Goal: Task Accomplishment & Management: Use online tool/utility

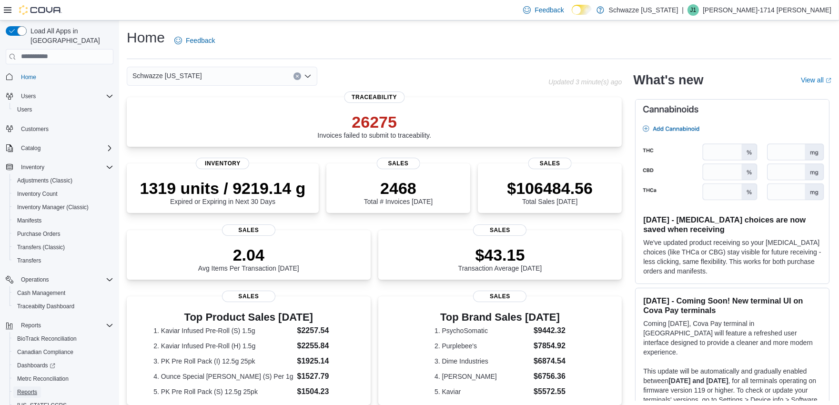
drag, startPoint x: 32, startPoint y: 377, endPoint x: 30, endPoint y: 384, distance: 6.9
click at [32, 388] on span "Reports" at bounding box center [27, 392] width 20 height 8
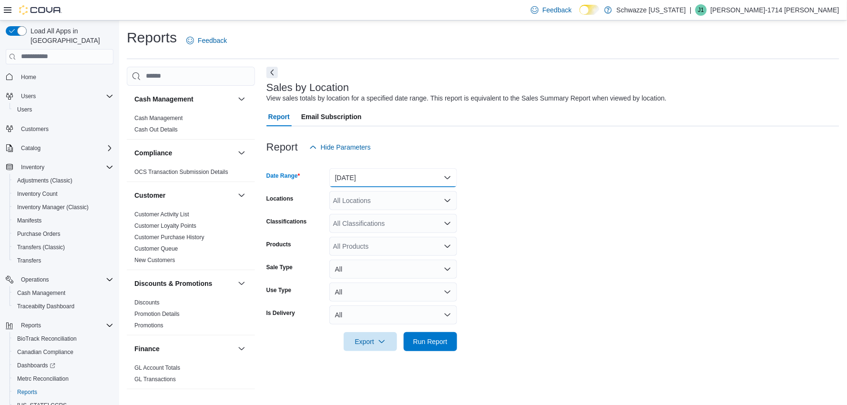
click at [418, 178] on button "[DATE]" at bounding box center [393, 177] width 128 height 19
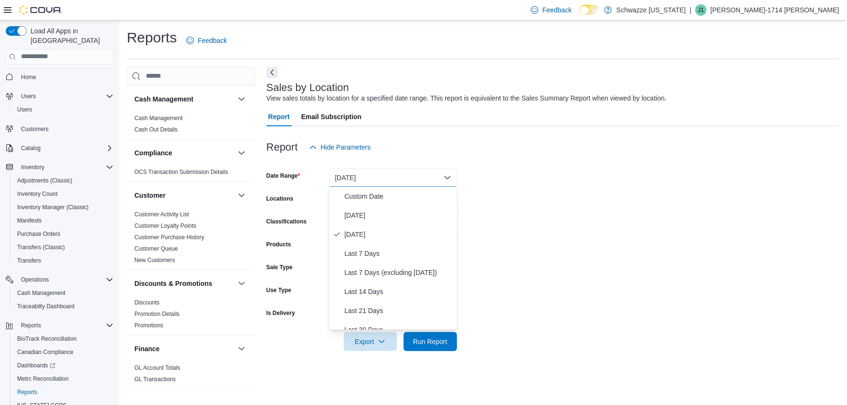
click at [607, 206] on form "Date Range [DATE] Locations All Locations Classifications All Classifications P…" at bounding box center [552, 254] width 573 height 194
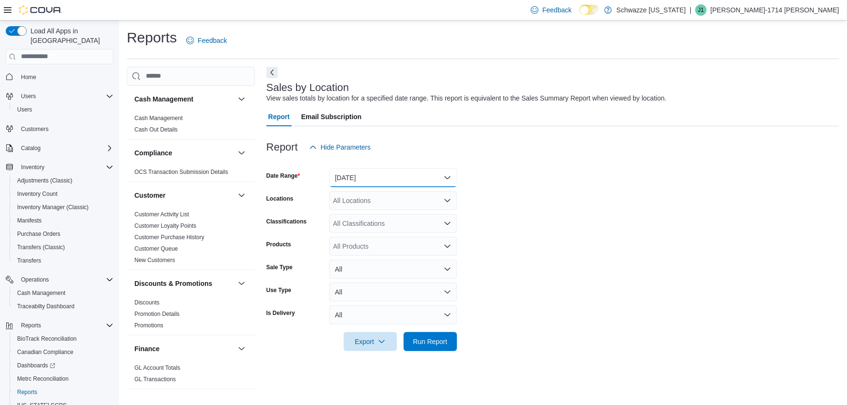
click at [423, 179] on button "[DATE]" at bounding box center [393, 177] width 128 height 19
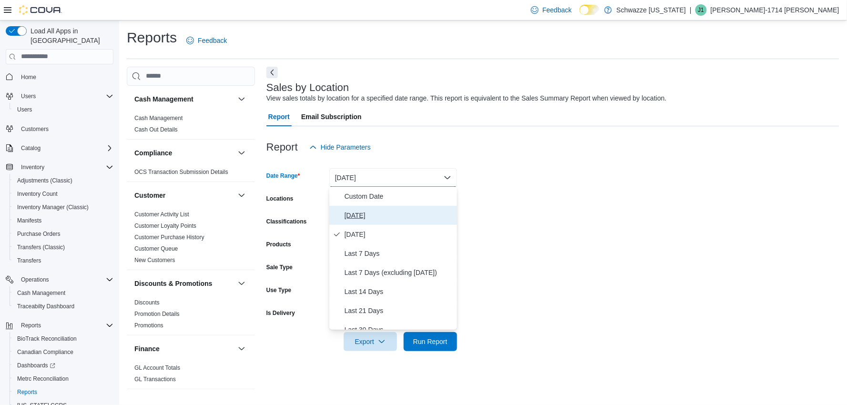
click at [367, 218] on span "[DATE]" at bounding box center [398, 215] width 109 height 11
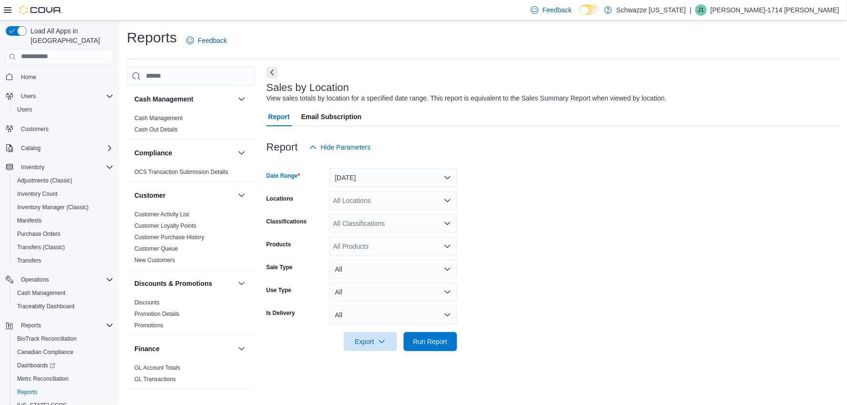
click at [382, 202] on div "All Locations" at bounding box center [393, 200] width 128 height 19
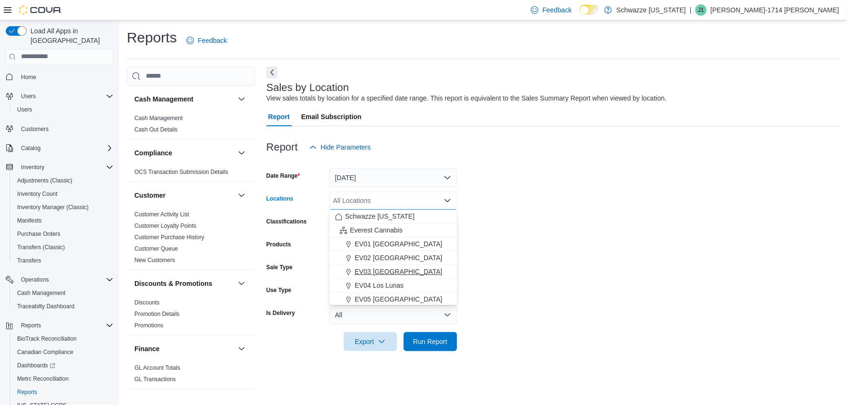
click at [384, 267] on span "EV03 [GEOGRAPHIC_DATA]" at bounding box center [398, 272] width 88 height 10
click at [532, 276] on form "Date Range [DATE] Locations [GEOGRAPHIC_DATA] [GEOGRAPHIC_DATA] box. Selected. …" at bounding box center [552, 254] width 573 height 194
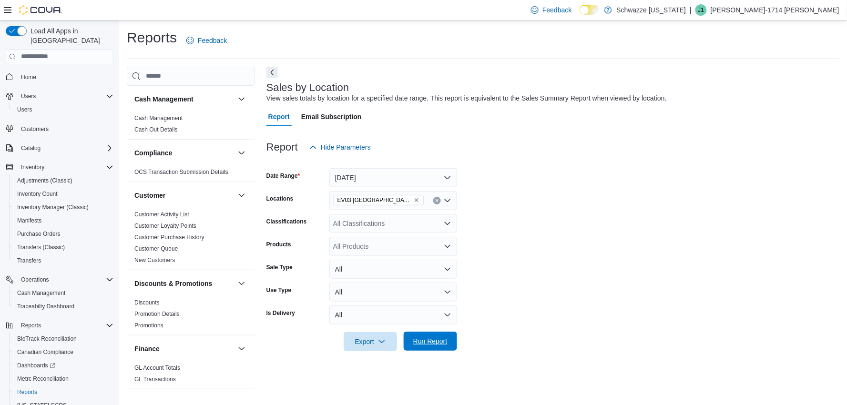
click at [435, 344] on span "Run Report" at bounding box center [430, 341] width 34 height 10
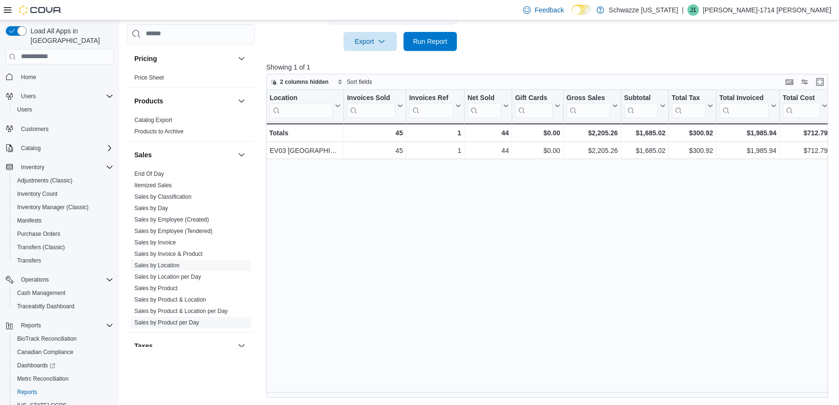
scroll to position [657, 0]
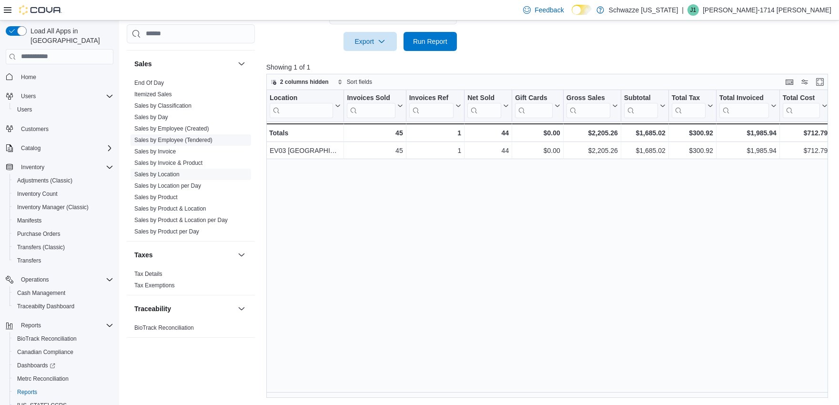
click at [157, 137] on link "Sales by Employee (Tendered)" at bounding box center [173, 139] width 78 height 7
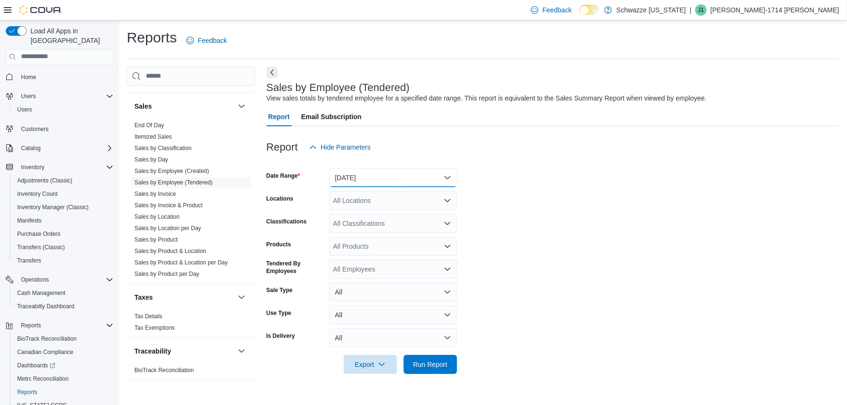
click at [374, 173] on button "[DATE]" at bounding box center [393, 177] width 128 height 19
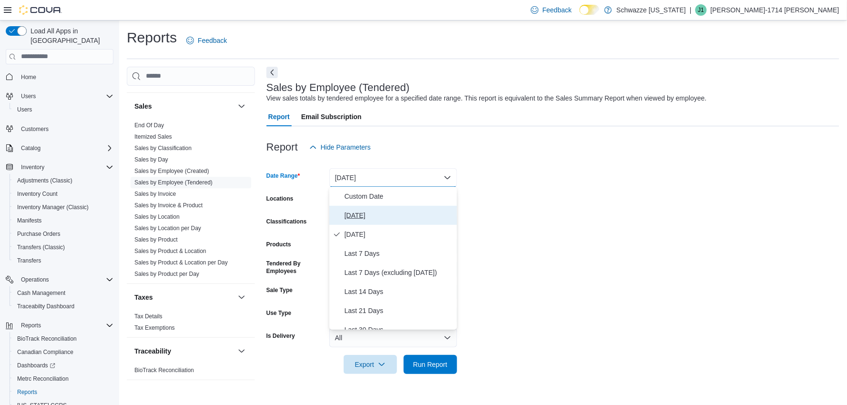
click at [367, 215] on span "[DATE]" at bounding box center [398, 215] width 109 height 11
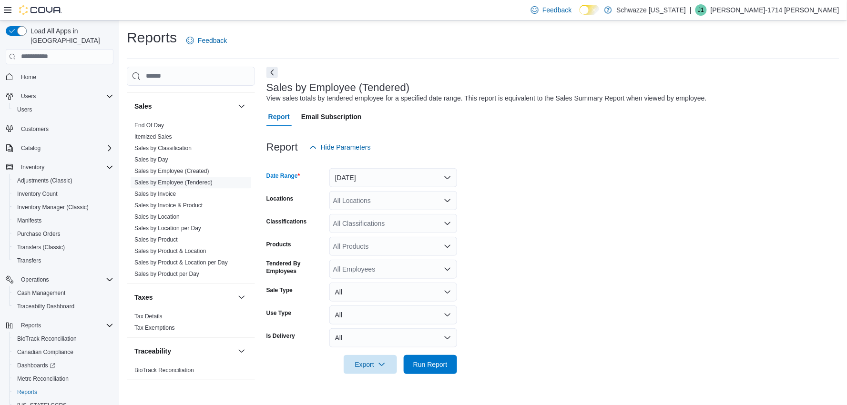
click at [486, 204] on form "Date Range [DATE] Locations All Locations Classifications All Classifications P…" at bounding box center [552, 265] width 573 height 217
click at [434, 364] on span "Run Report" at bounding box center [430, 364] width 34 height 10
click at [416, 205] on div "All Locations" at bounding box center [393, 200] width 128 height 19
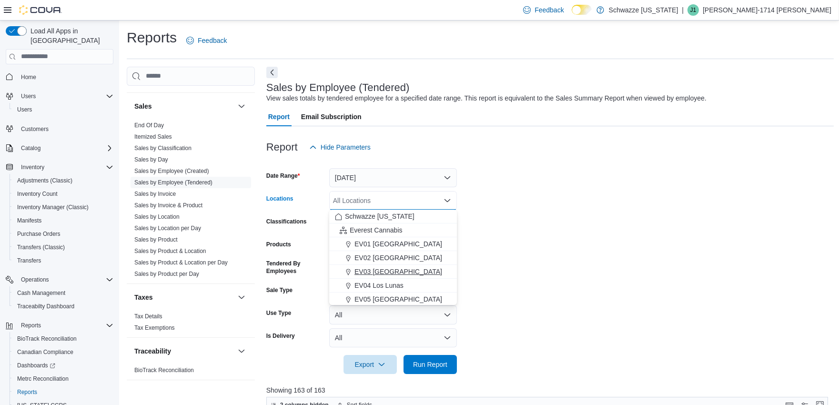
click at [407, 272] on span "EV03 [GEOGRAPHIC_DATA]" at bounding box center [398, 272] width 88 height 10
click at [641, 285] on form "Date Range [DATE] Locations [GEOGRAPHIC_DATA] [GEOGRAPHIC_DATA] box. Selected. …" at bounding box center [549, 265] width 567 height 217
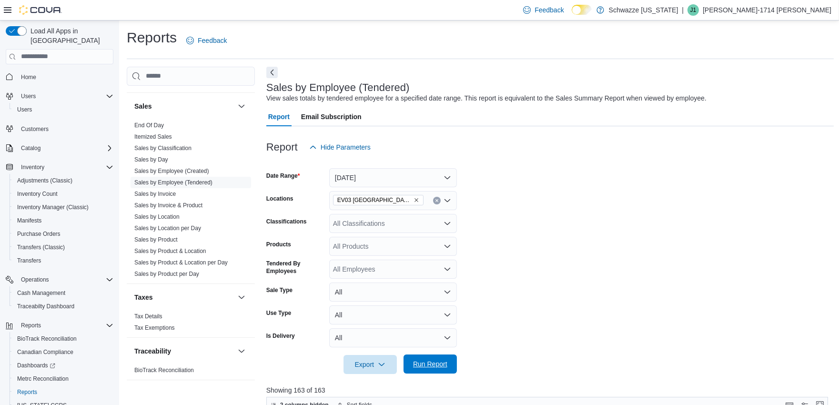
click at [434, 368] on span "Run Report" at bounding box center [430, 364] width 34 height 10
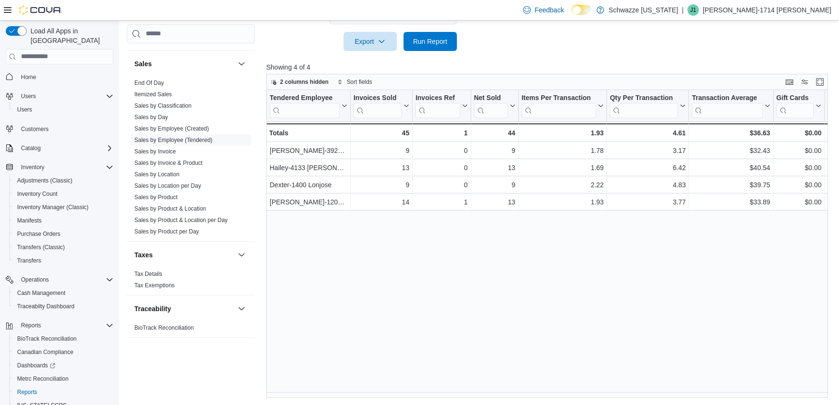
click at [407, 325] on div "Tendered Employee Click to view column header actions Invoices Sold Click to vi…" at bounding box center [549, 244] width 567 height 308
